Goal: Task Accomplishment & Management: Use online tool/utility

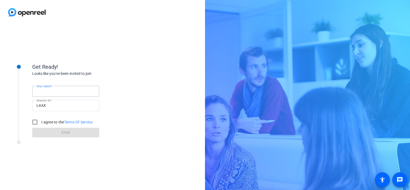
click at [78, 90] on input "Your name" at bounding box center [65, 91] width 58 height 6
drag, startPoint x: 60, startPoint y: 91, endPoint x: 46, endPoint y: 91, distance: 14.2
click at [46, 91] on input "[PERSON_NAME]" at bounding box center [65, 91] width 58 height 6
type input "[PERSON_NAME]"
click at [34, 122] on input "I agree to the Terms Of Service" at bounding box center [34, 122] width 11 height 11
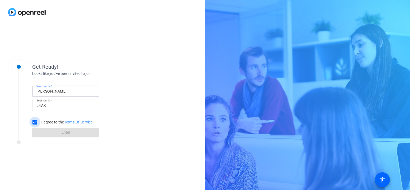
checkbox input "true"
click at [74, 131] on span at bounding box center [65, 132] width 67 height 13
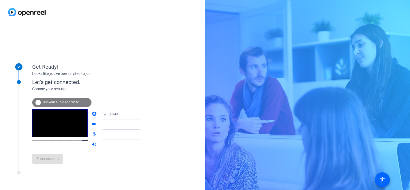
click at [142, 115] on icon at bounding box center [145, 114] width 6 height 6
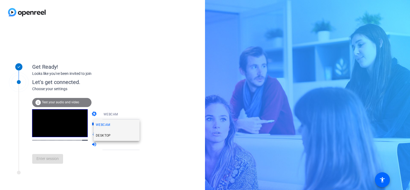
click at [104, 136] on span "DESKTOP" at bounding box center [103, 135] width 15 height 6
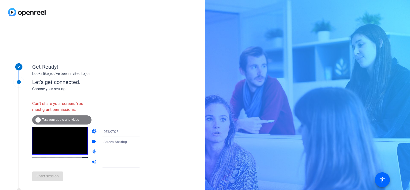
click at [142, 130] on icon at bounding box center [145, 131] width 6 height 6
click at [105, 153] on span "DESKTOP" at bounding box center [103, 153] width 15 height 6
click at [142, 142] on icon at bounding box center [145, 142] width 6 height 6
click at [105, 150] on span "Screen Sharing" at bounding box center [107, 152] width 23 height 6
click at [142, 152] on icon at bounding box center [145, 152] width 6 height 6
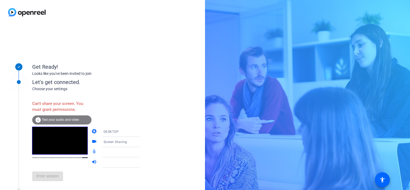
click at [142, 152] on icon at bounding box center [145, 152] width 6 height 6
click at [143, 152] on icon at bounding box center [144, 151] width 3 height 1
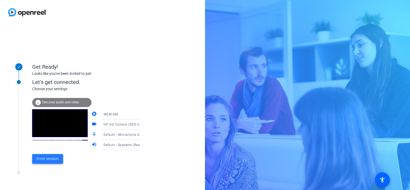
click at [50, 157] on span "Enter session" at bounding box center [47, 159] width 22 height 6
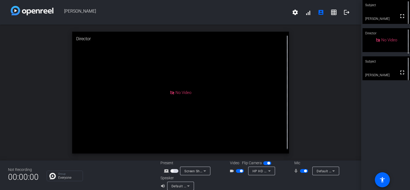
click at [320, 93] on div "open_in_new Director No Video" at bounding box center [180, 93] width 361 height 136
